Goal: Information Seeking & Learning: Find specific page/section

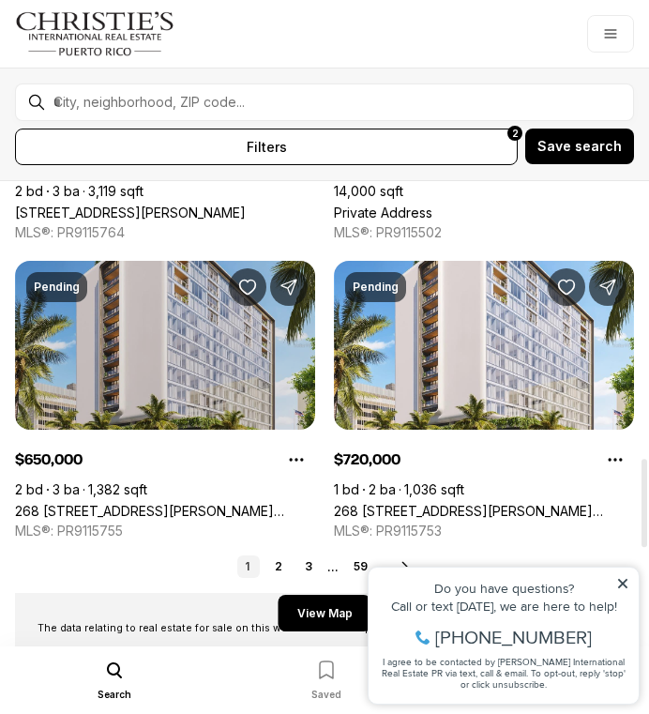
scroll to position [1522, 0]
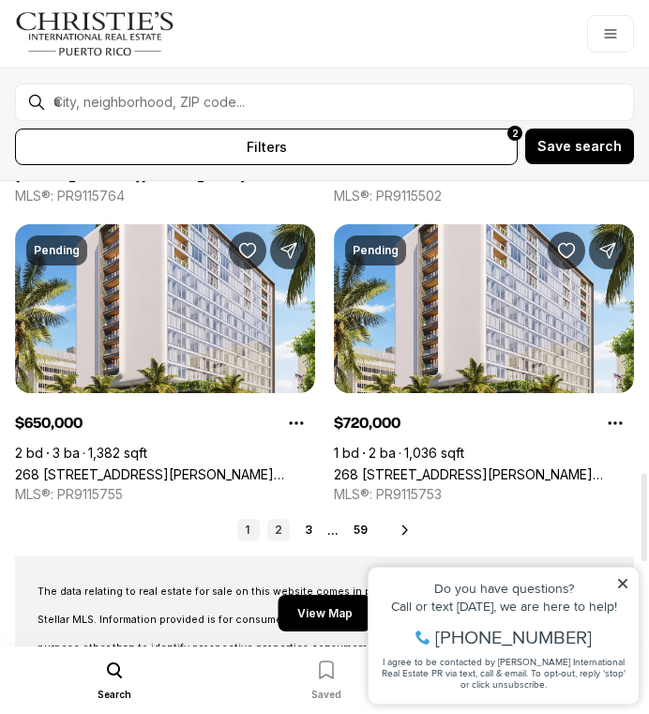
click at [275, 527] on link "2" at bounding box center [278, 530] width 23 height 23
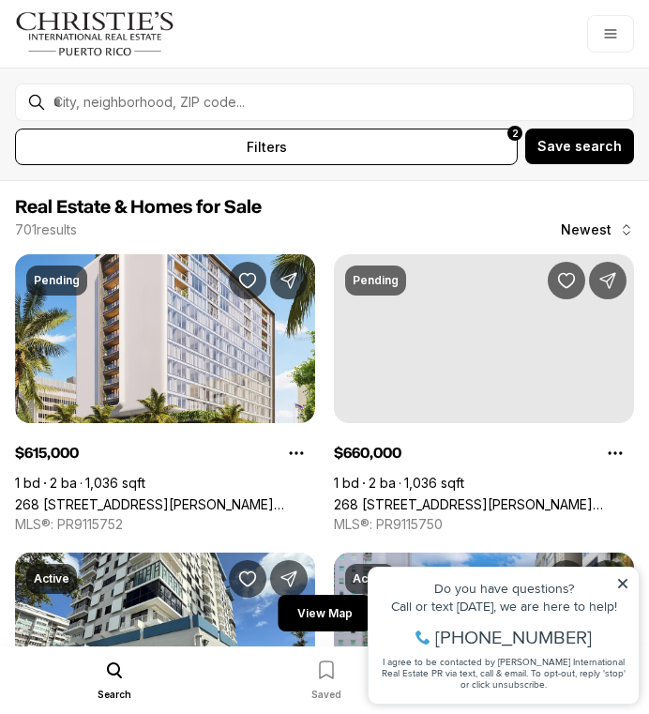
click at [620, 578] on icon at bounding box center [623, 583] width 13 height 13
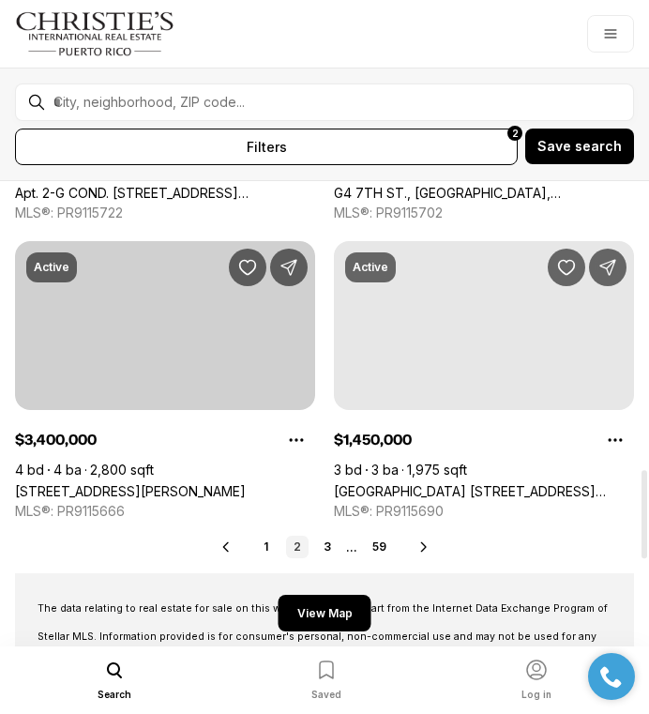
scroll to position [1507, 0]
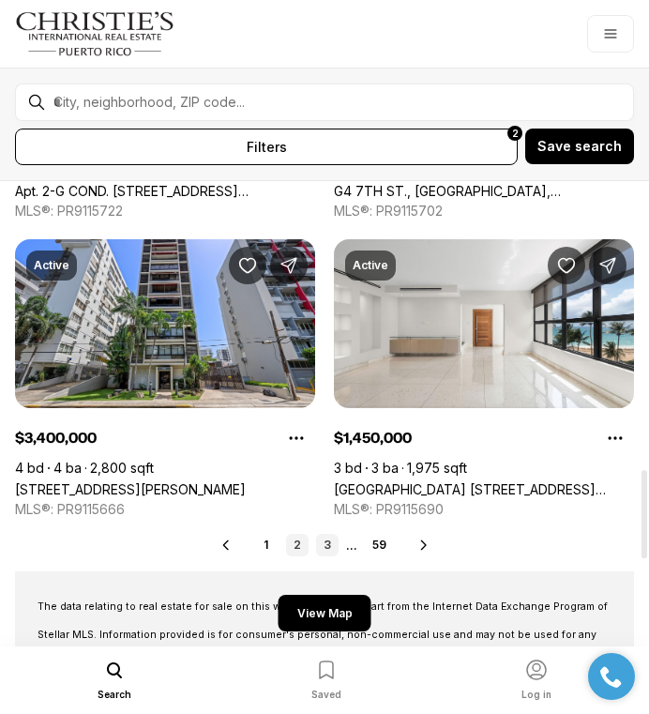
click at [322, 550] on link "3" at bounding box center [327, 545] width 23 height 23
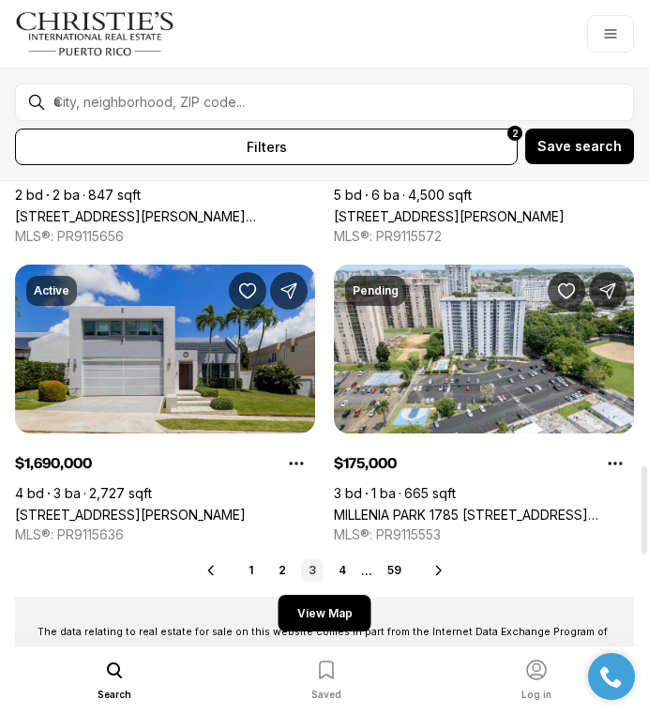
scroll to position [1486, 0]
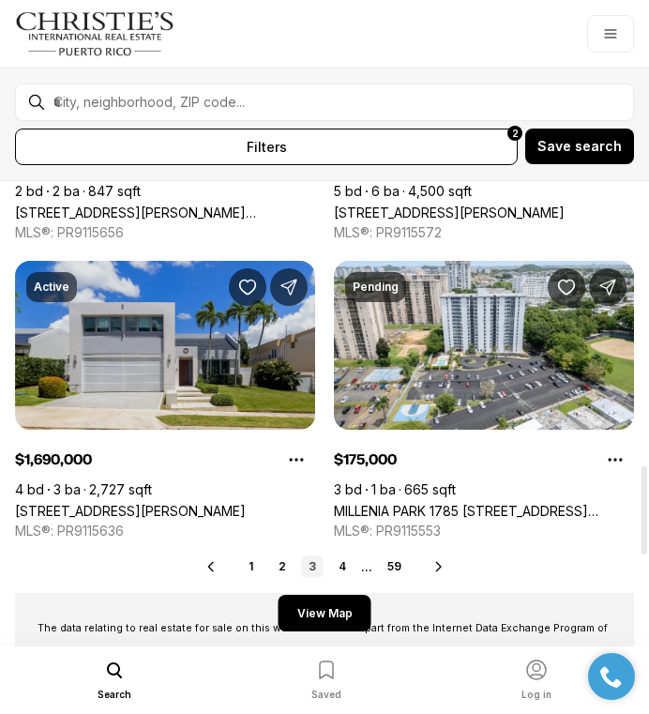
click at [217, 503] on link "[STREET_ADDRESS][PERSON_NAME]" at bounding box center [130, 511] width 231 height 16
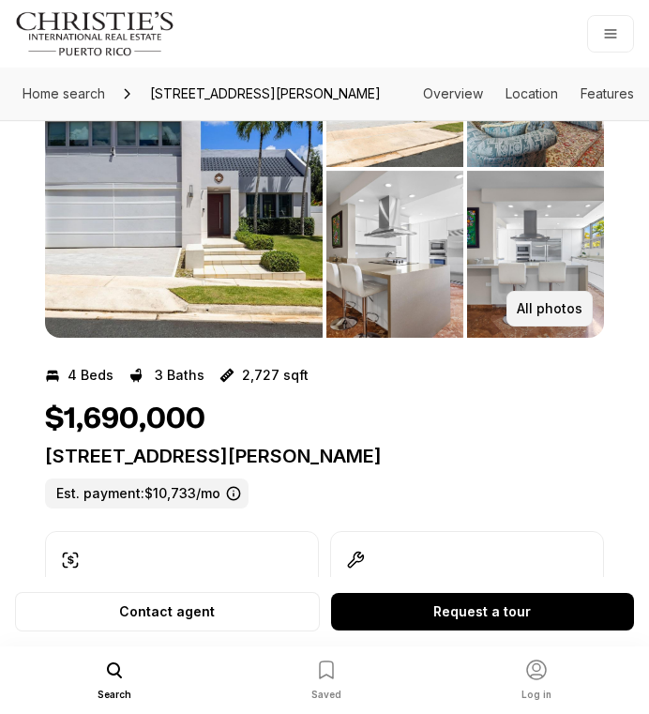
scroll to position [153, 0]
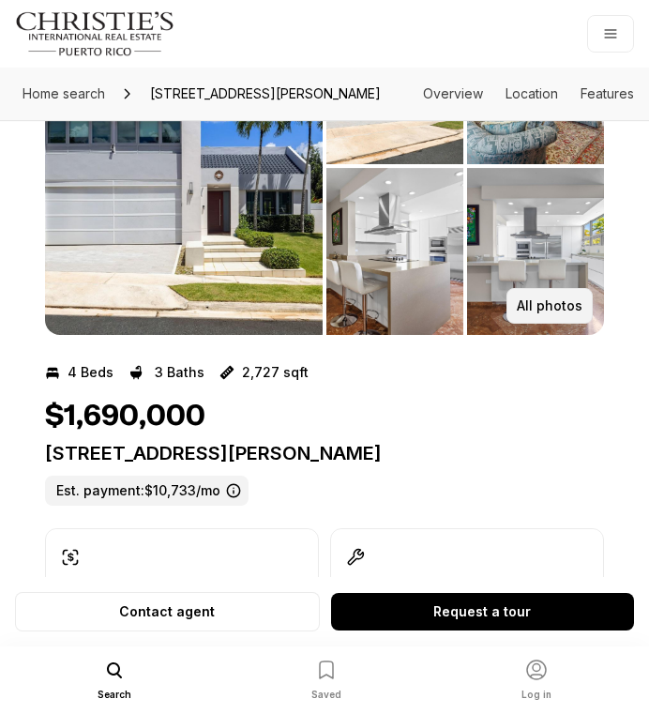
click at [529, 324] on button "All photos" at bounding box center [550, 306] width 86 height 36
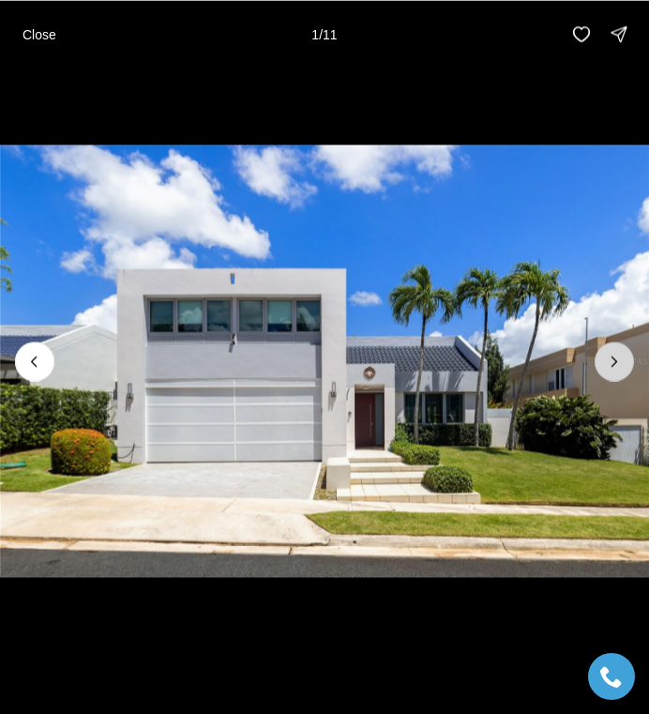
click at [601, 359] on button "Next slide" at bounding box center [614, 361] width 39 height 39
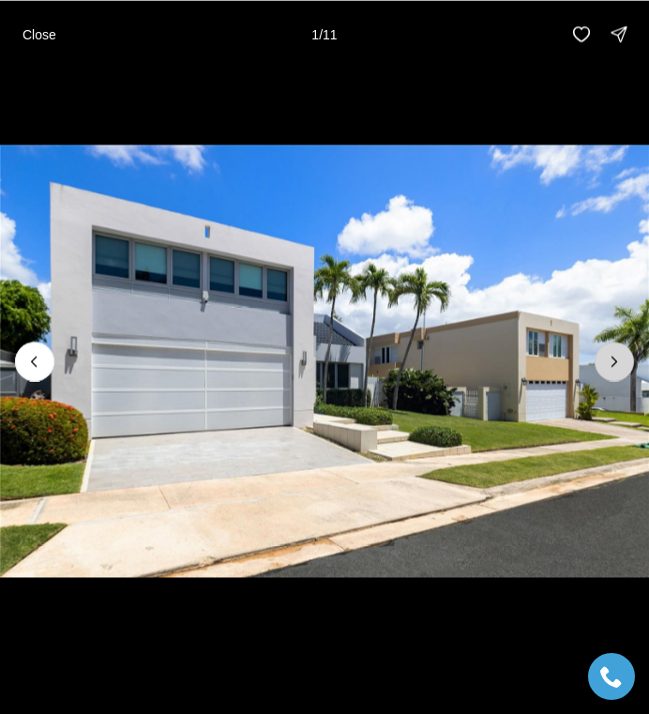
click at [601, 359] on button "Next slide" at bounding box center [614, 361] width 39 height 39
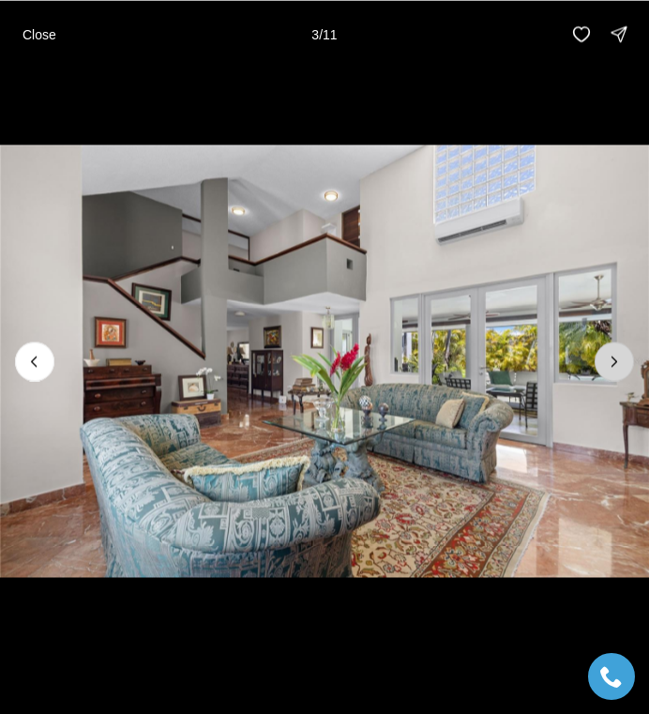
click at [601, 359] on button "Next slide" at bounding box center [614, 361] width 39 height 39
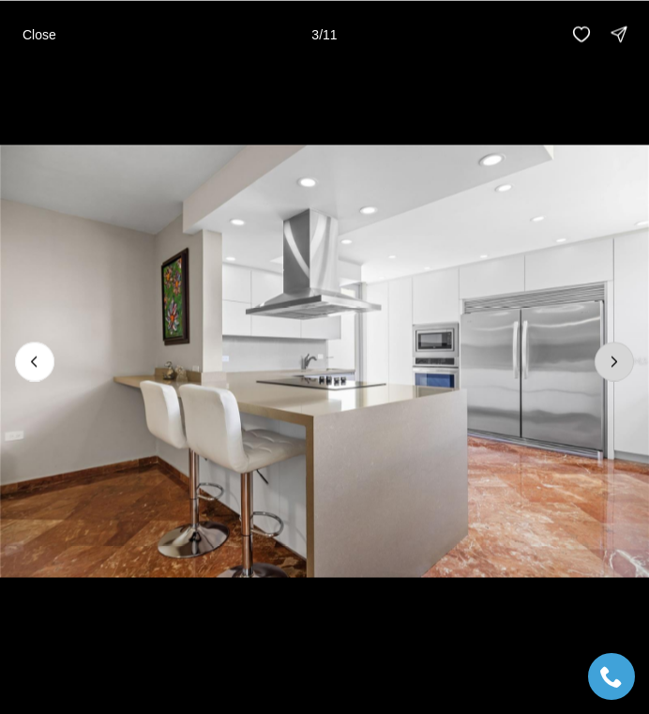
click at [601, 359] on button "Next slide" at bounding box center [614, 361] width 39 height 39
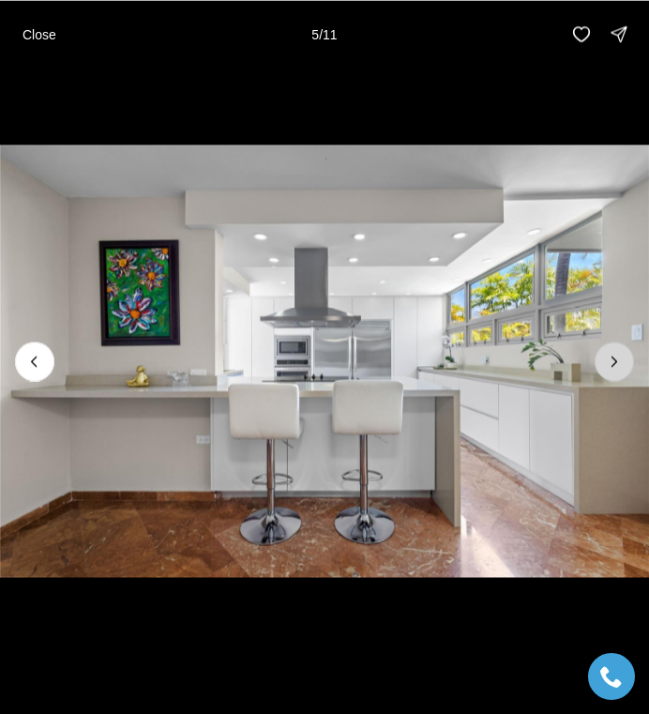
click at [601, 359] on button "Next slide" at bounding box center [614, 361] width 39 height 39
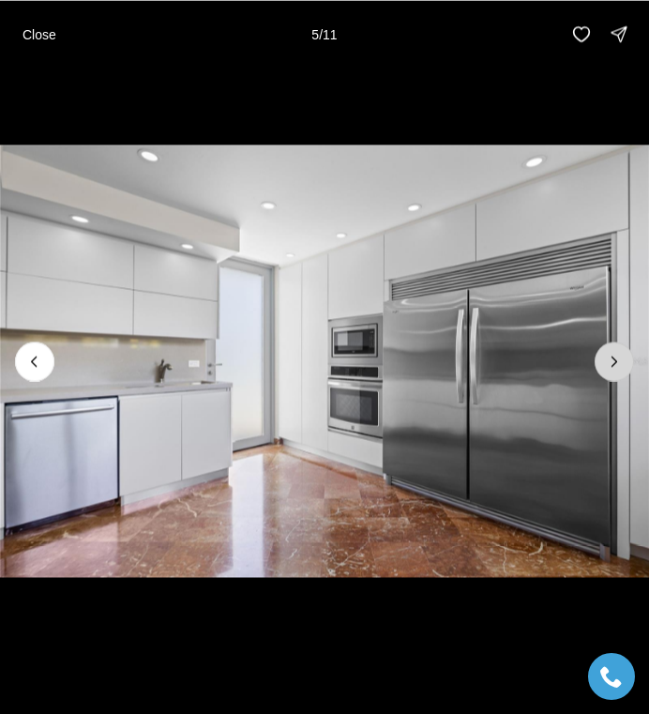
click at [601, 359] on button "Next slide" at bounding box center [614, 361] width 39 height 39
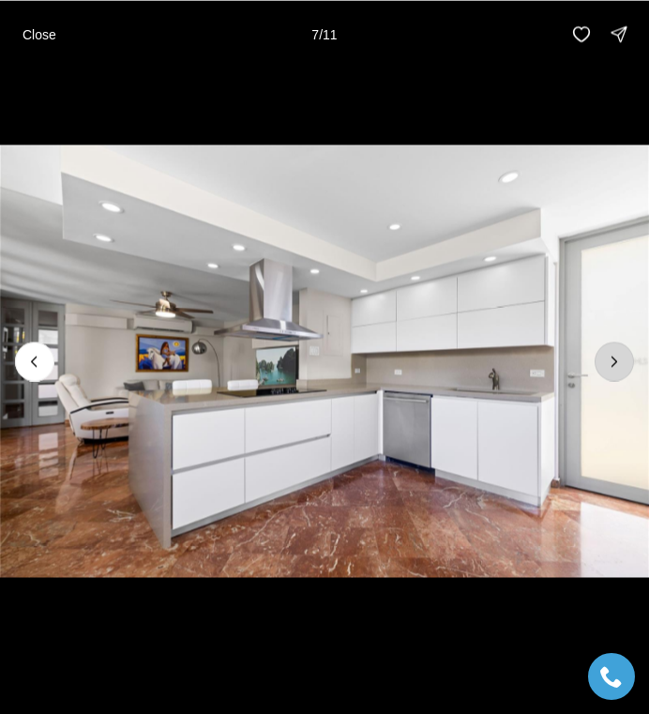
click at [601, 359] on button "Next slide" at bounding box center [614, 361] width 39 height 39
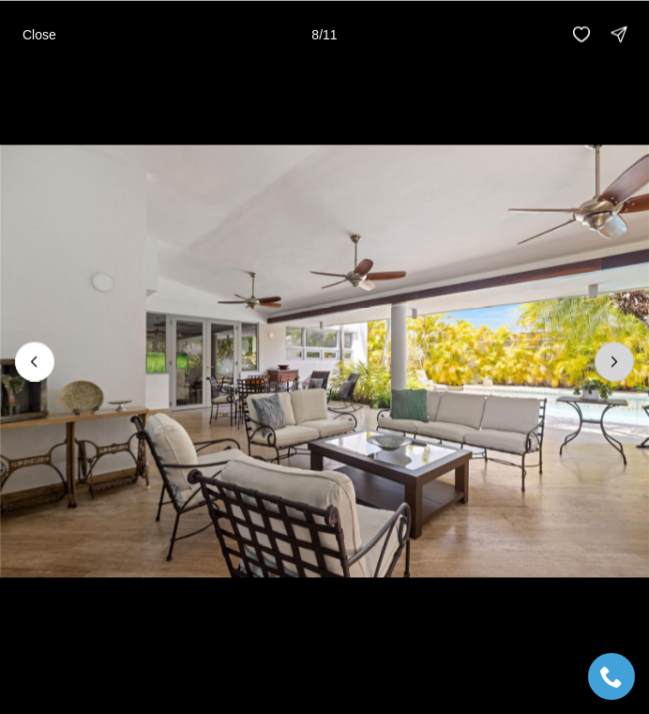
click at [601, 359] on button "Next slide" at bounding box center [614, 361] width 39 height 39
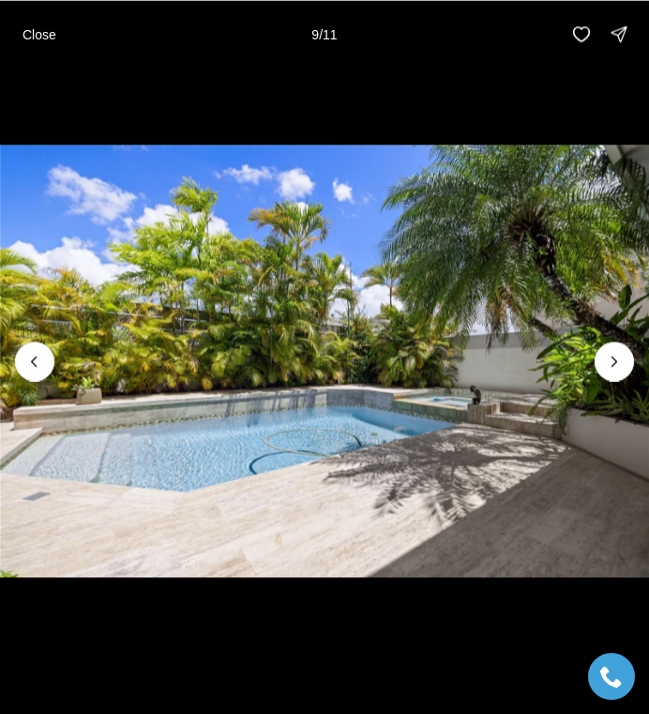
click at [574, 359] on img "9 of 11" at bounding box center [324, 361] width 649 height 500
click at [618, 344] on button "Next slide" at bounding box center [614, 361] width 39 height 39
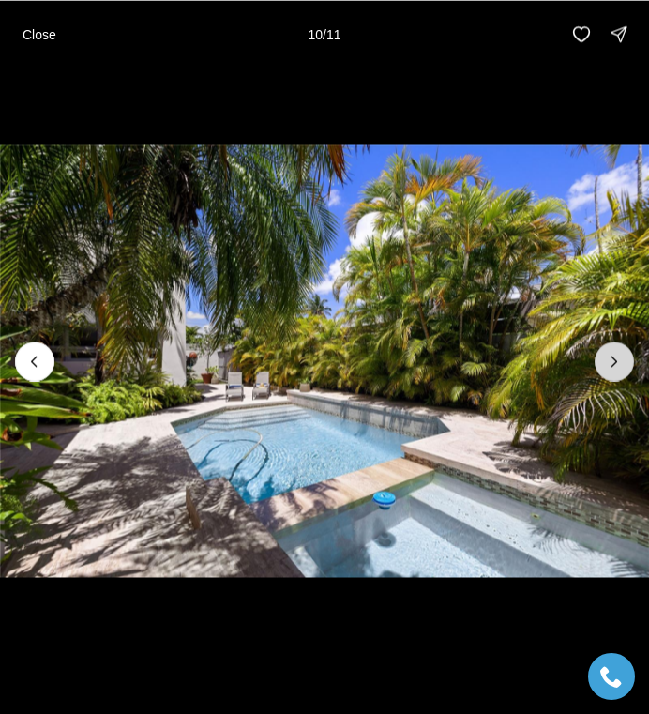
click at [618, 344] on button "Next slide" at bounding box center [614, 361] width 39 height 39
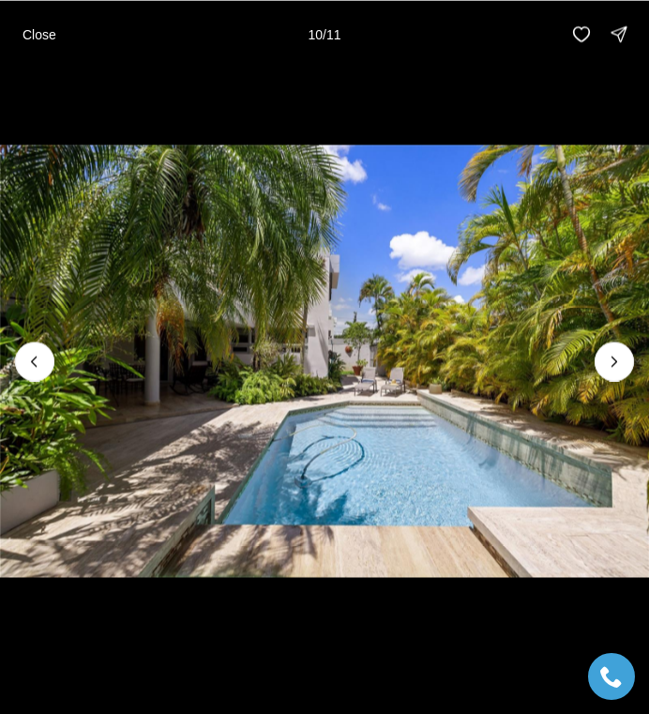
click at [618, 344] on div at bounding box center [614, 361] width 39 height 39
click at [617, 344] on div at bounding box center [614, 361] width 39 height 39
click at [613, 357] on div at bounding box center [614, 361] width 39 height 39
click at [23, 23] on button "Close" at bounding box center [39, 34] width 56 height 38
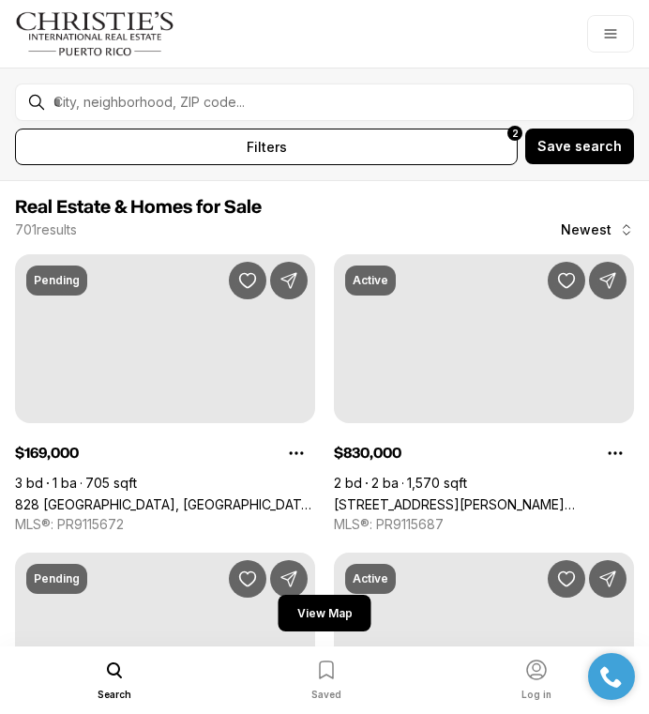
scroll to position [1486, 0]
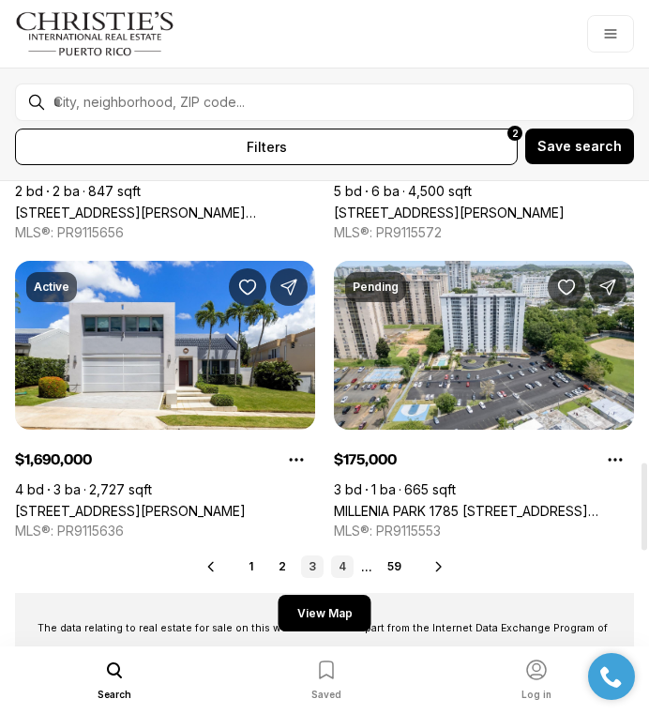
click at [343, 568] on link "4" at bounding box center [342, 567] width 23 height 23
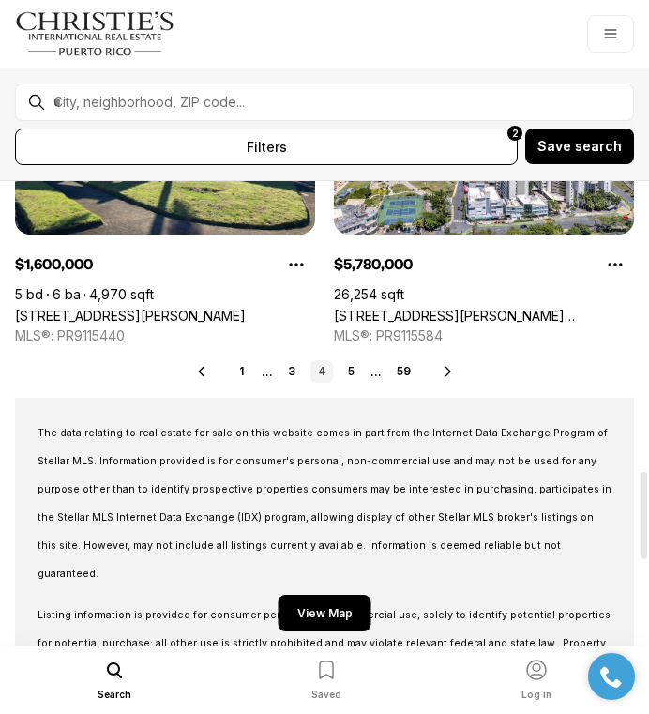
scroll to position [1722, 0]
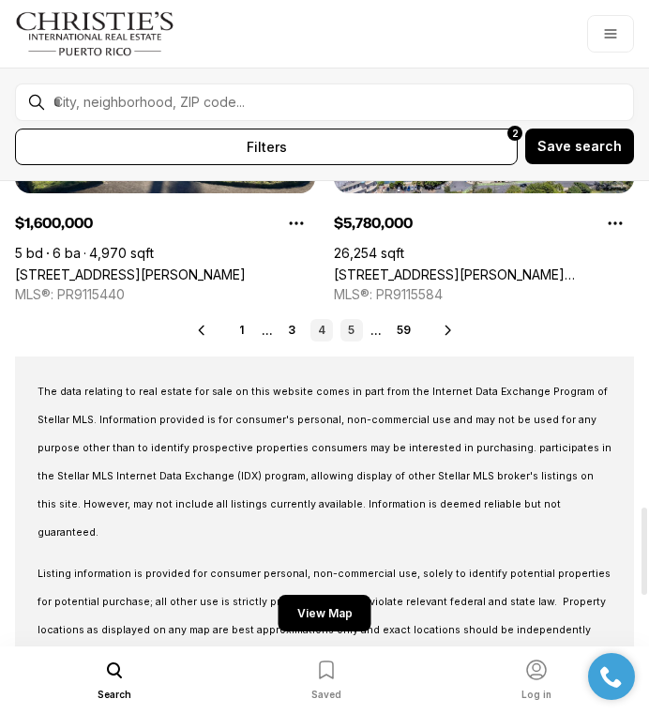
click at [348, 338] on link "5" at bounding box center [352, 330] width 23 height 23
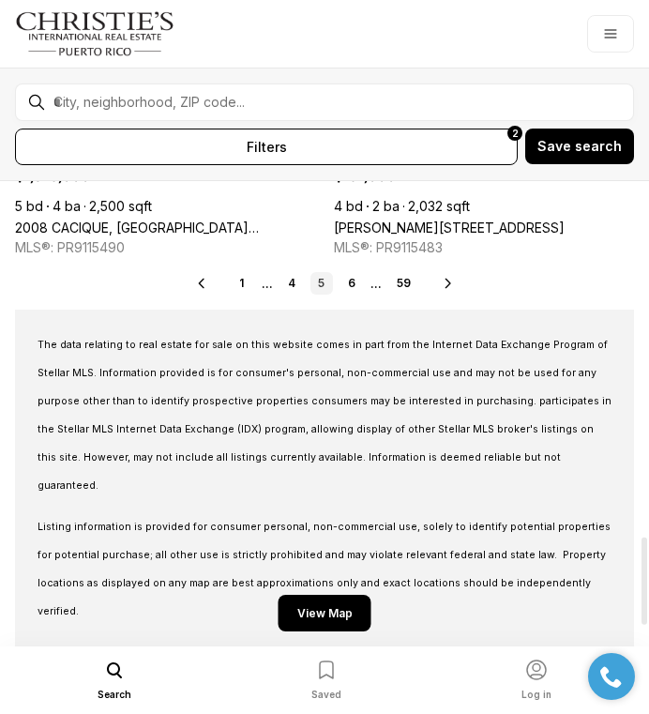
scroll to position [1881, 0]
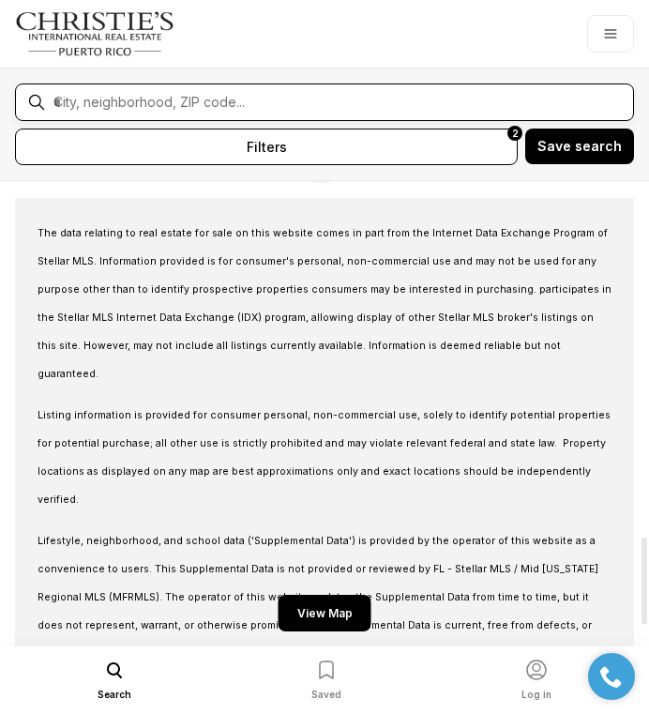
click at [204, 101] on input "text" at bounding box center [339, 102] width 572 height 17
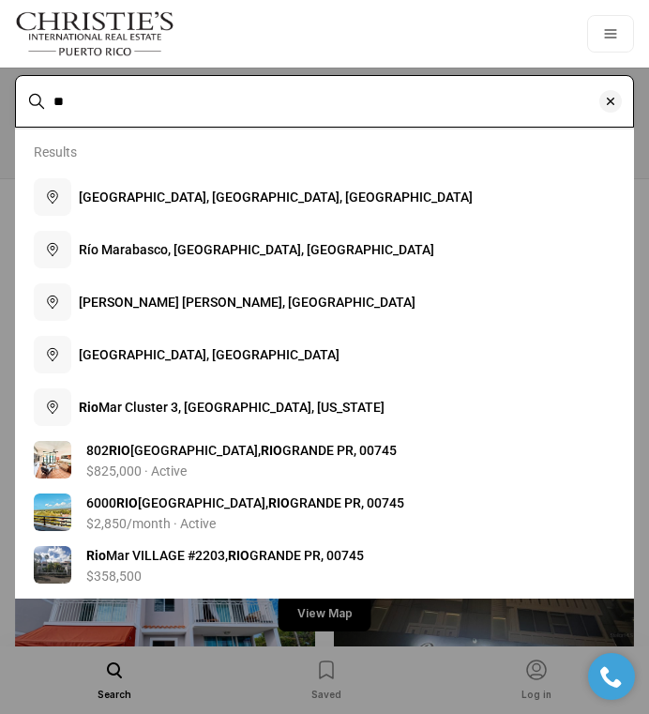
type input "*"
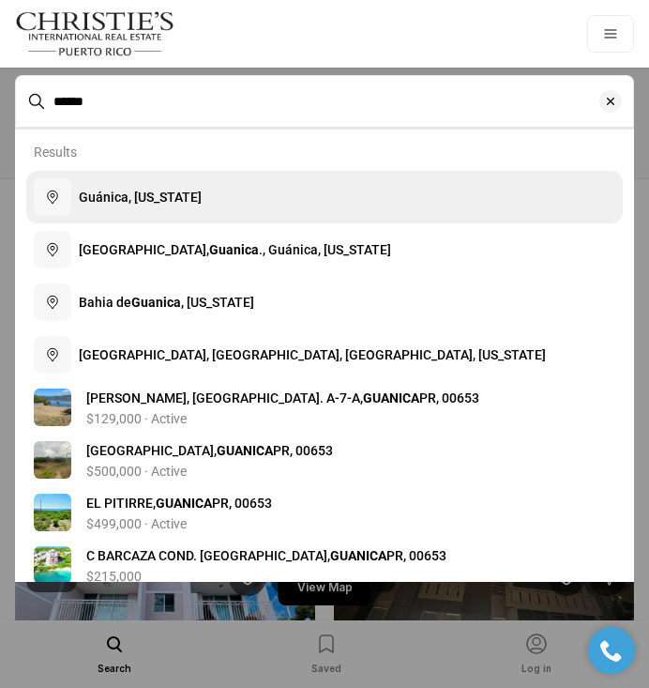
drag, startPoint x: 145, startPoint y: 139, endPoint x: 128, endPoint y: 202, distance: 65.4
click at [128, 202] on span "Guánica, [US_STATE]" at bounding box center [140, 197] width 123 height 15
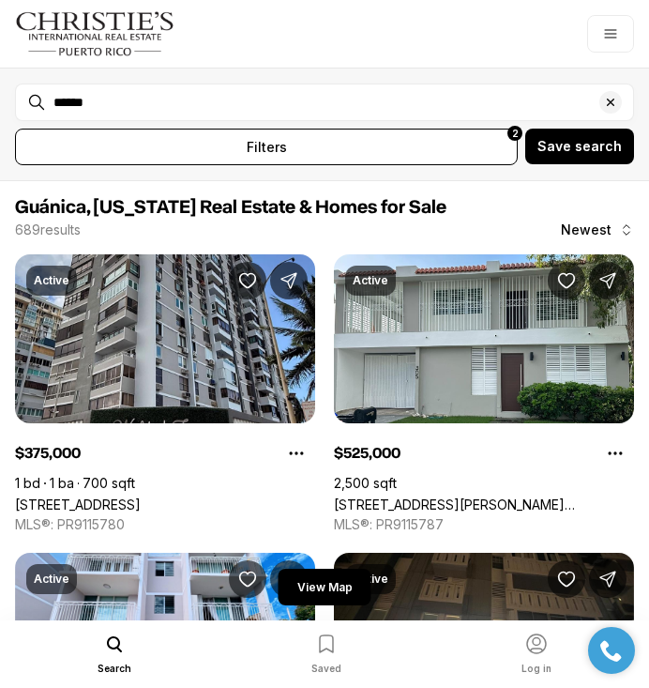
type input "**********"
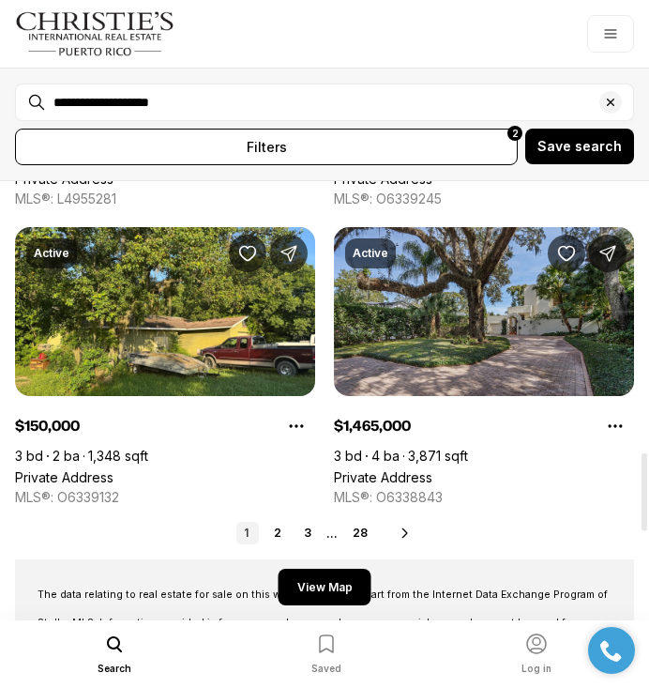
scroll to position [1514, 0]
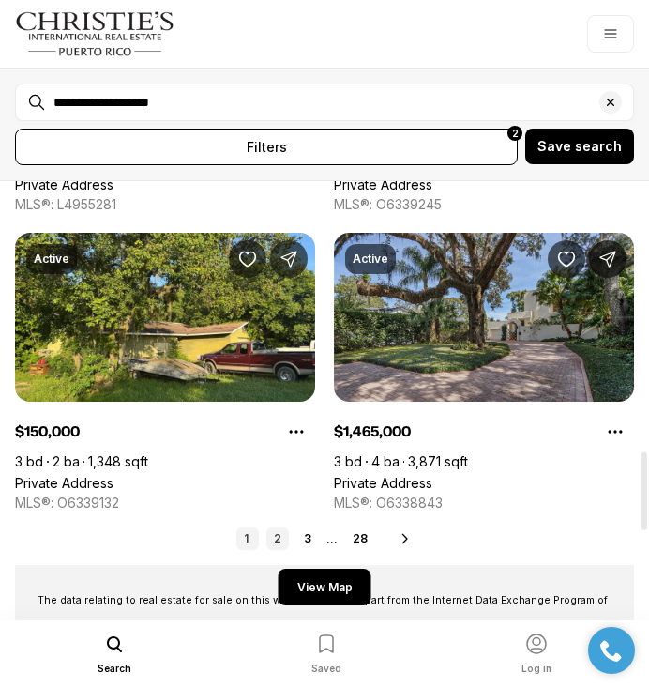
click at [280, 541] on link "2" at bounding box center [278, 538] width 23 height 23
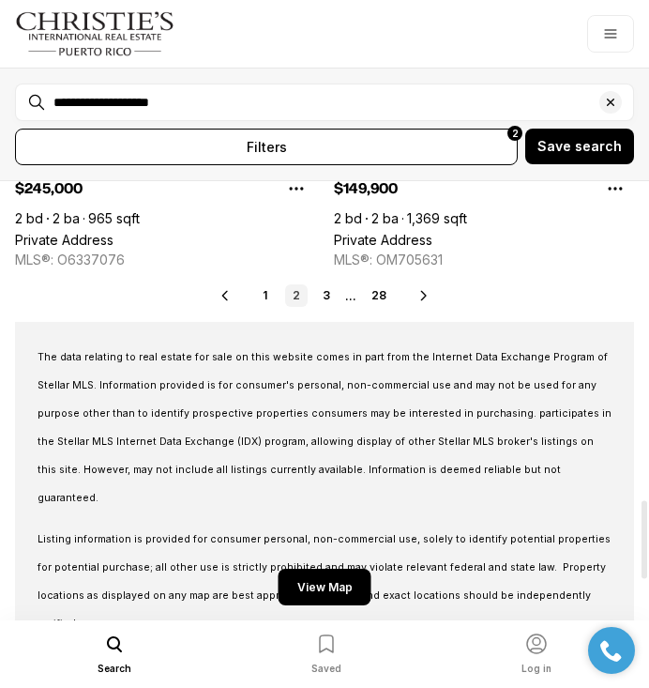
scroll to position [1787, 0]
